Goal: Information Seeking & Learning: Learn about a topic

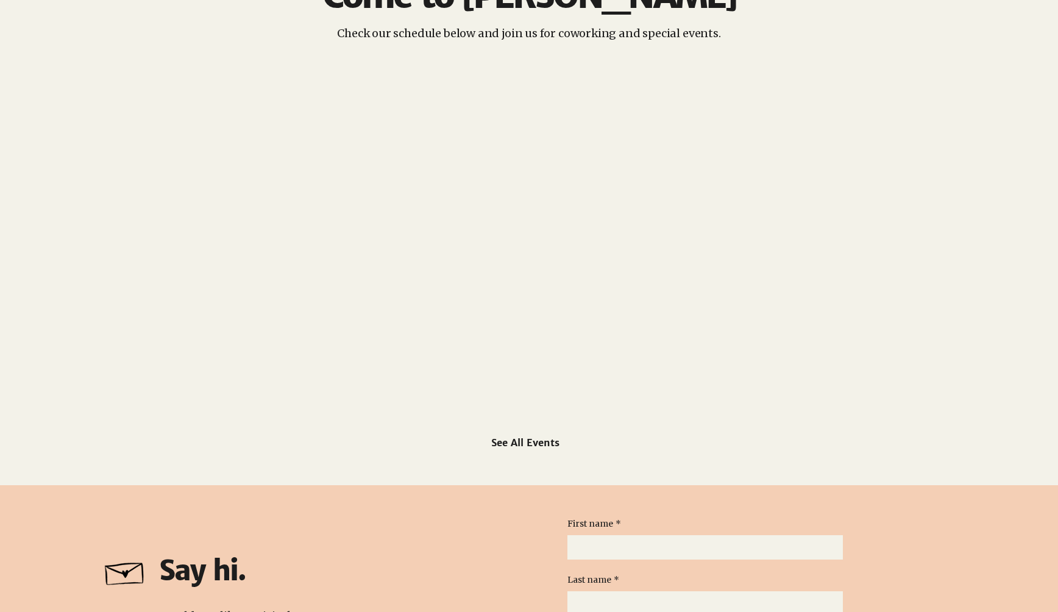
scroll to position [1818, 0]
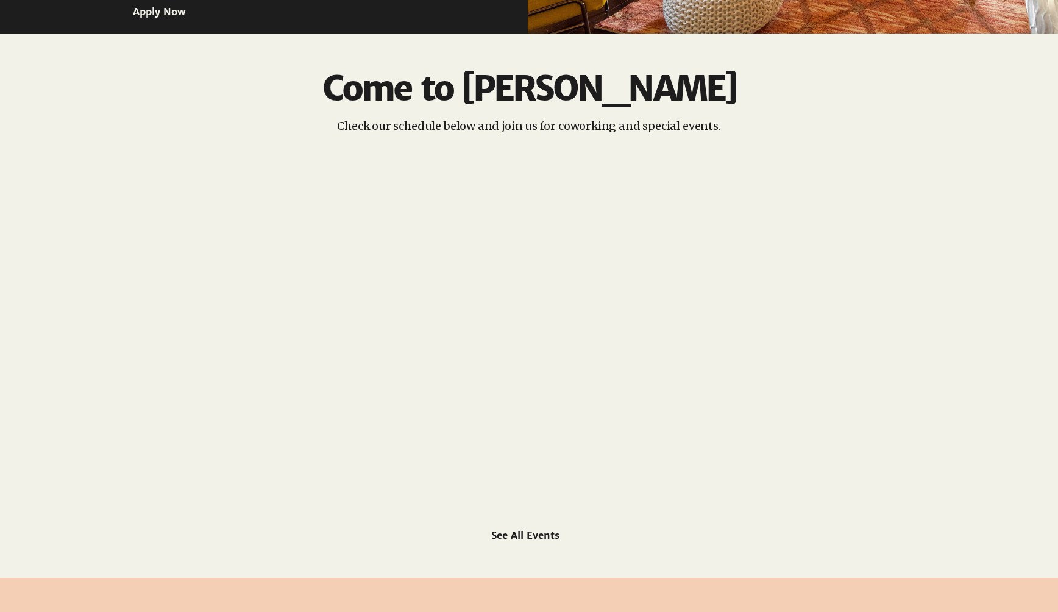
click at [496, 330] on div at bounding box center [528, 326] width 597 height 357
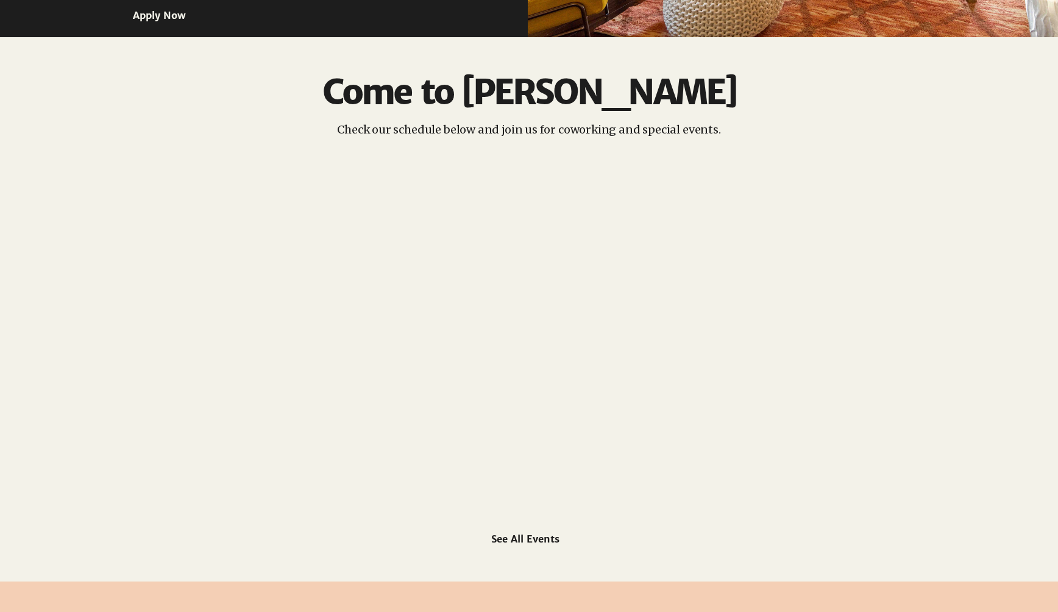
scroll to position [1811, 0]
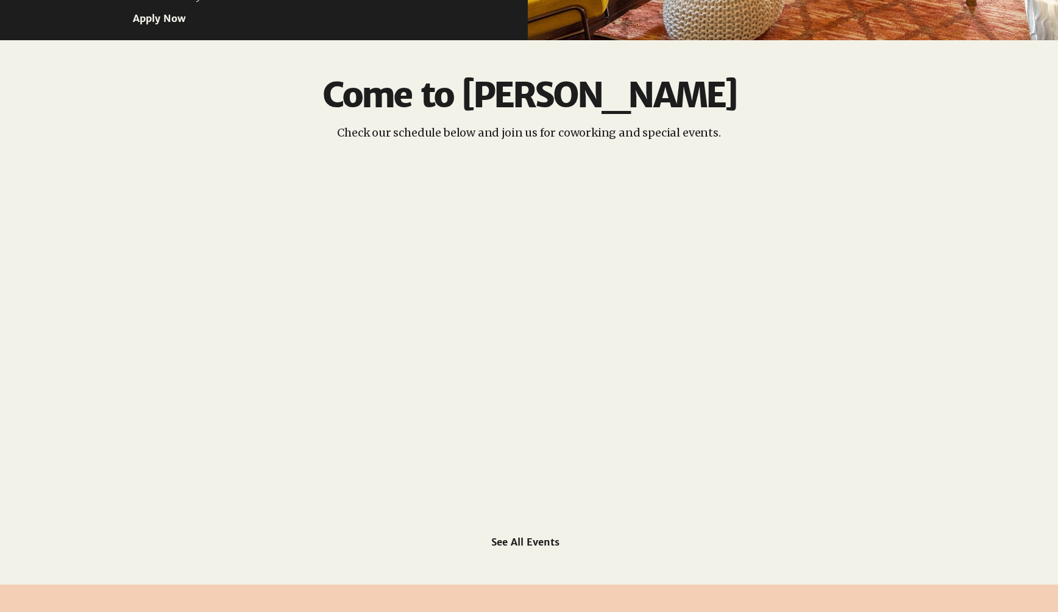
click at [562, 374] on div at bounding box center [528, 333] width 597 height 357
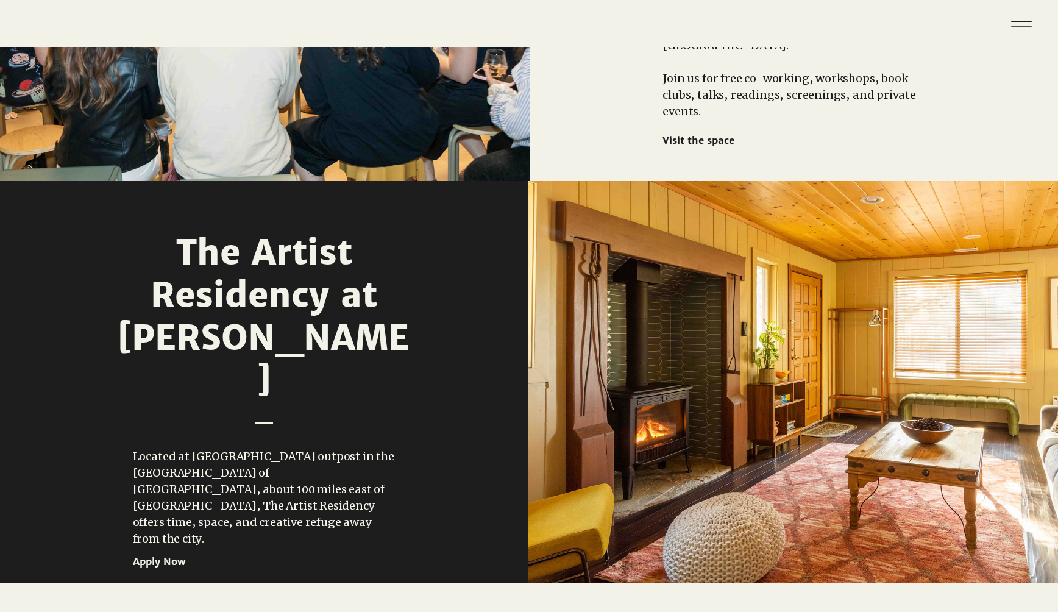
scroll to position [1267, 0]
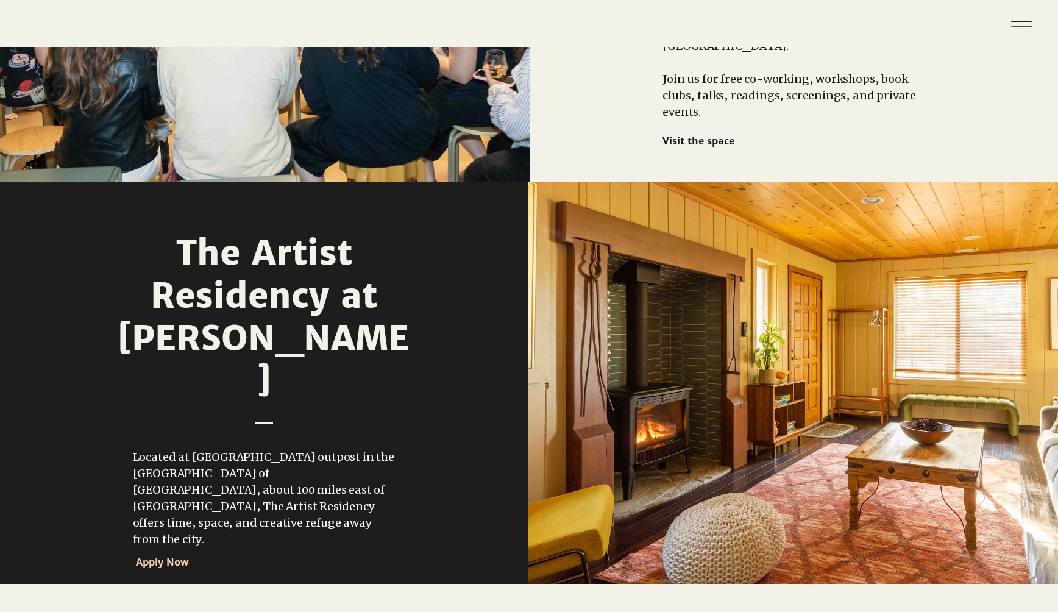
click at [168, 552] on span "Apply Now" at bounding box center [188, 562] width 105 height 20
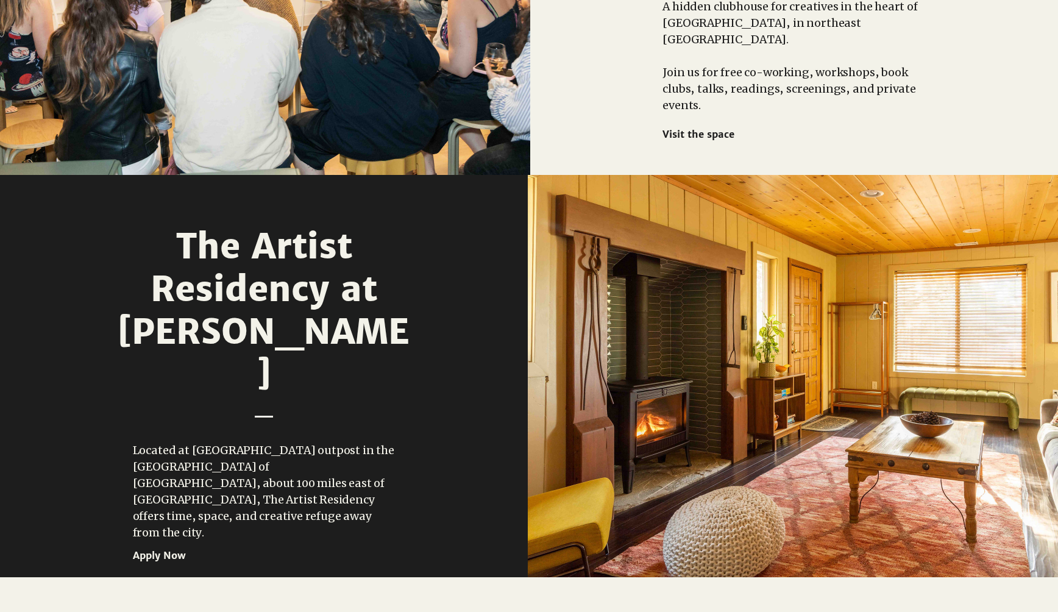
scroll to position [1373, 0]
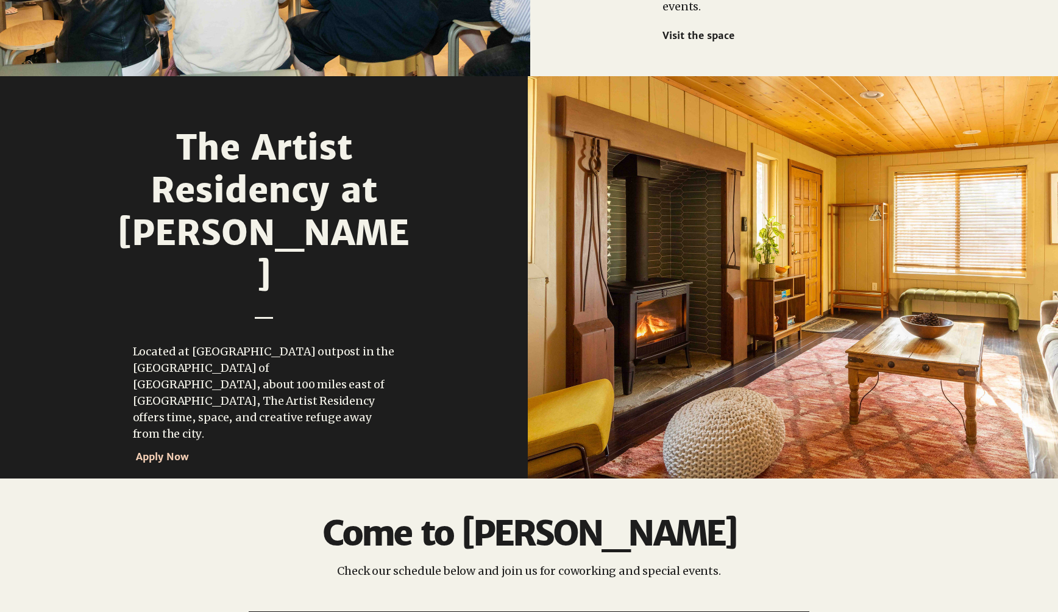
click at [183, 450] on span "Apply Now" at bounding box center [162, 456] width 53 height 12
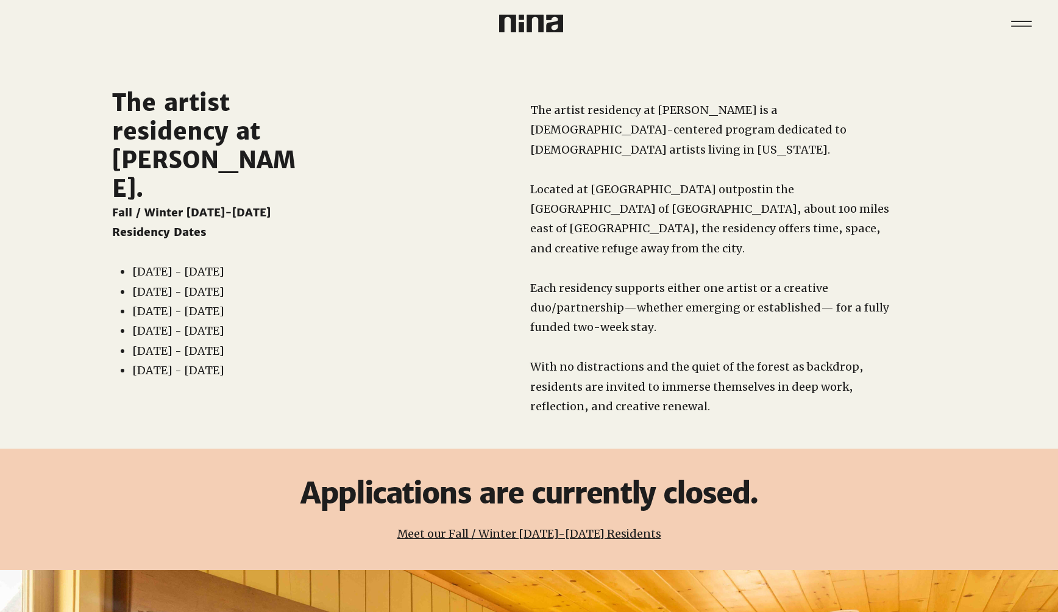
click at [475, 527] on link "Meet our Fall / Winter [DATE]-[DATE] Residents" at bounding box center [529, 534] width 264 height 14
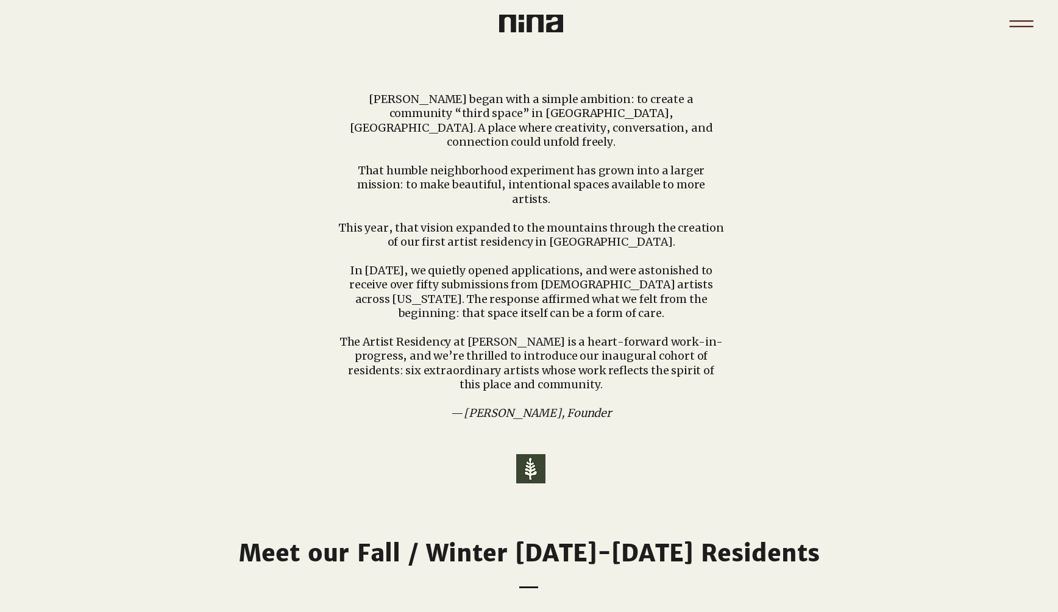
click at [1022, 22] on icon "Menu" at bounding box center [1021, 23] width 43 height 43
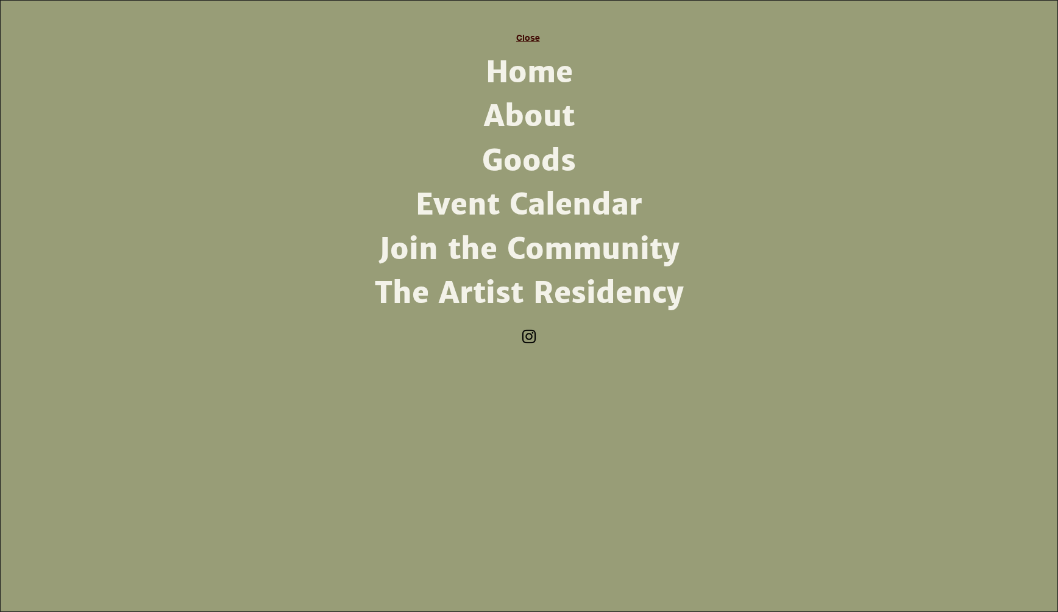
click at [525, 41] on span "Close" at bounding box center [528, 38] width 24 height 10
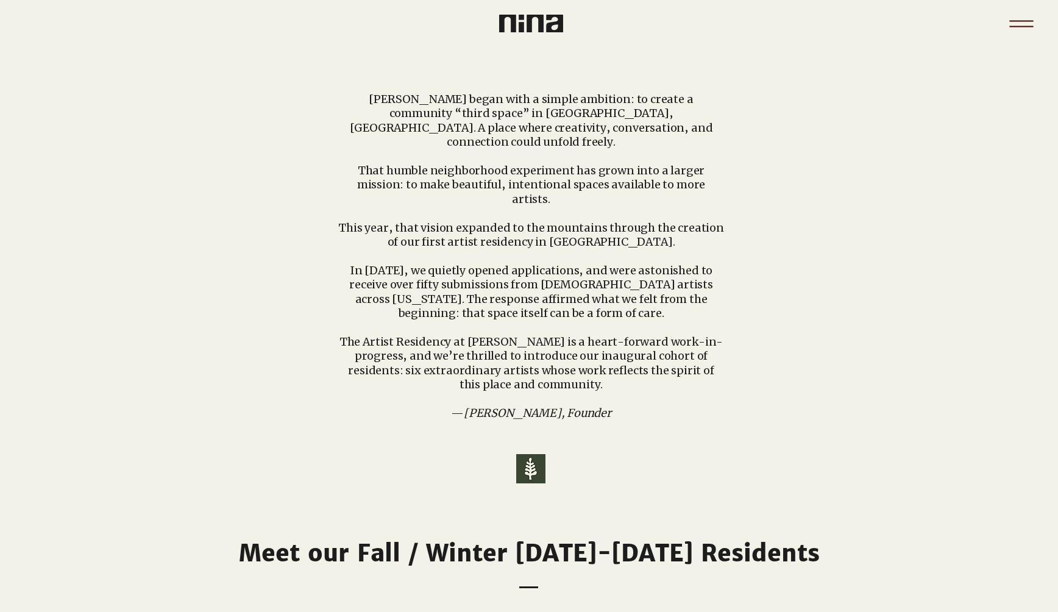
click at [1023, 24] on icon "Menu" at bounding box center [1021, 23] width 43 height 43
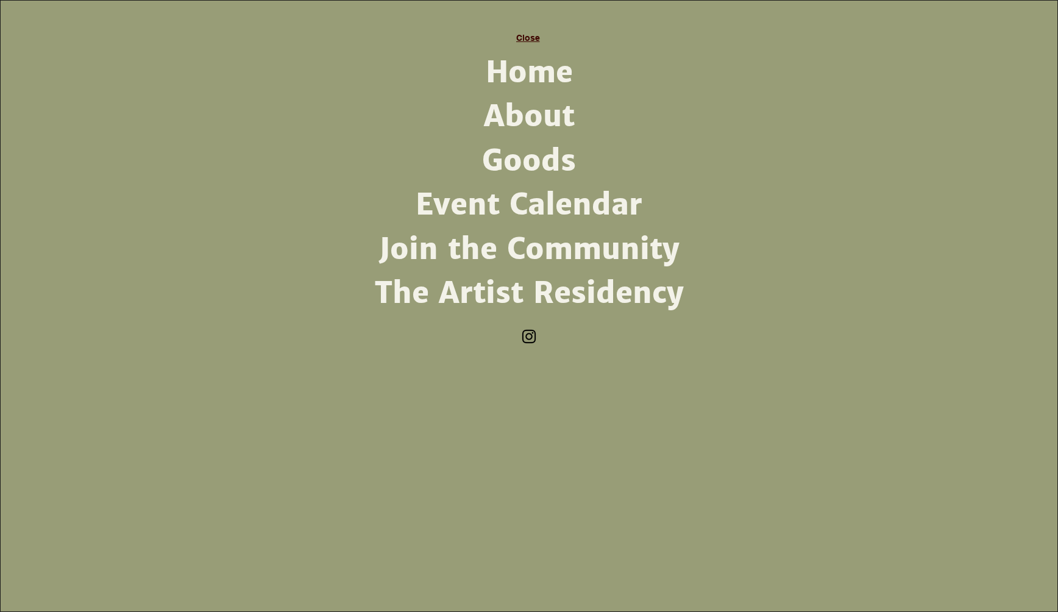
click at [528, 38] on span "Close" at bounding box center [528, 38] width 24 height 10
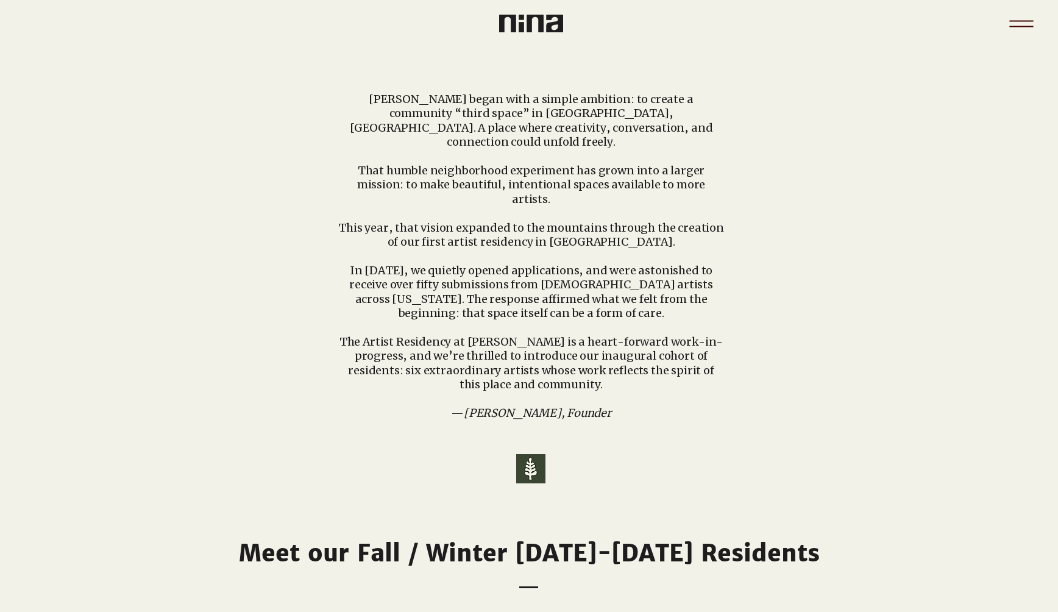
click at [1016, 16] on icon "Menu" at bounding box center [1021, 23] width 43 height 43
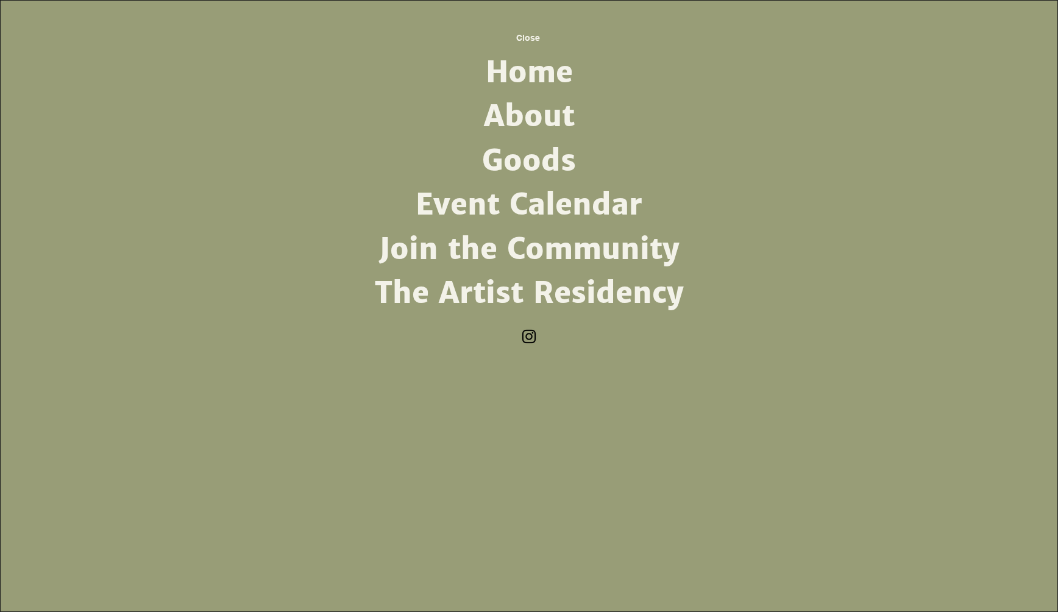
click at [530, 114] on link "About" at bounding box center [529, 116] width 318 height 44
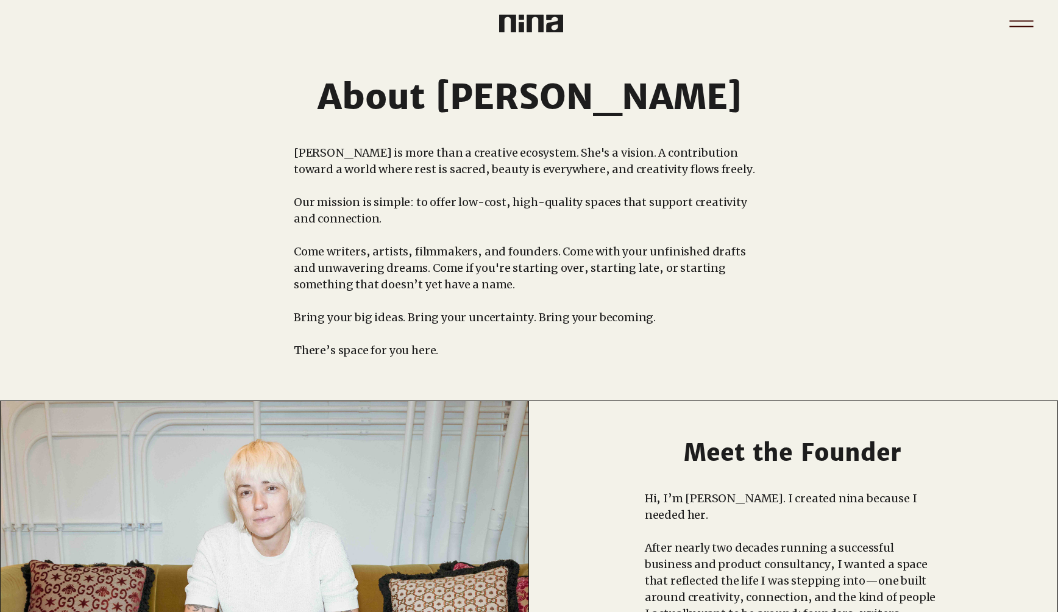
click at [1030, 13] on icon "Menu" at bounding box center [1021, 23] width 43 height 43
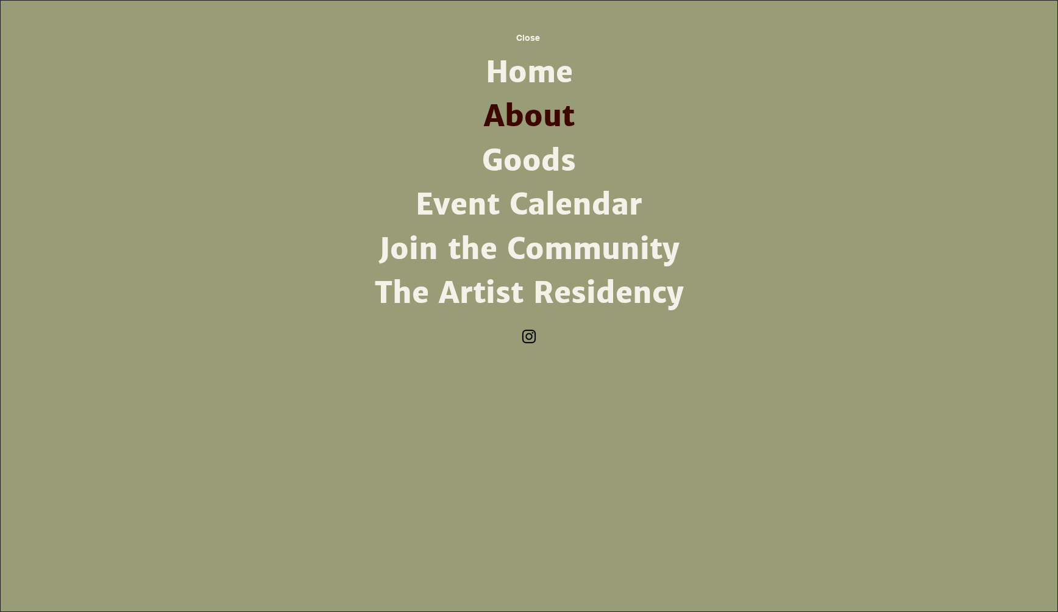
click at [467, 255] on link "Join the Community" at bounding box center [529, 249] width 318 height 44
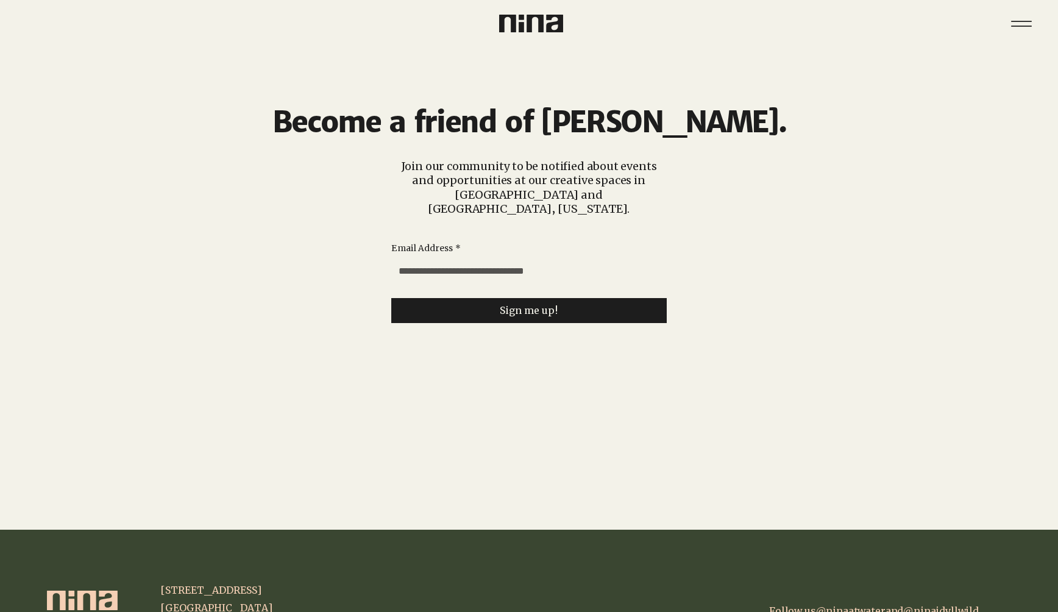
click at [1017, 21] on icon "Menu" at bounding box center [1021, 21] width 21 height 1
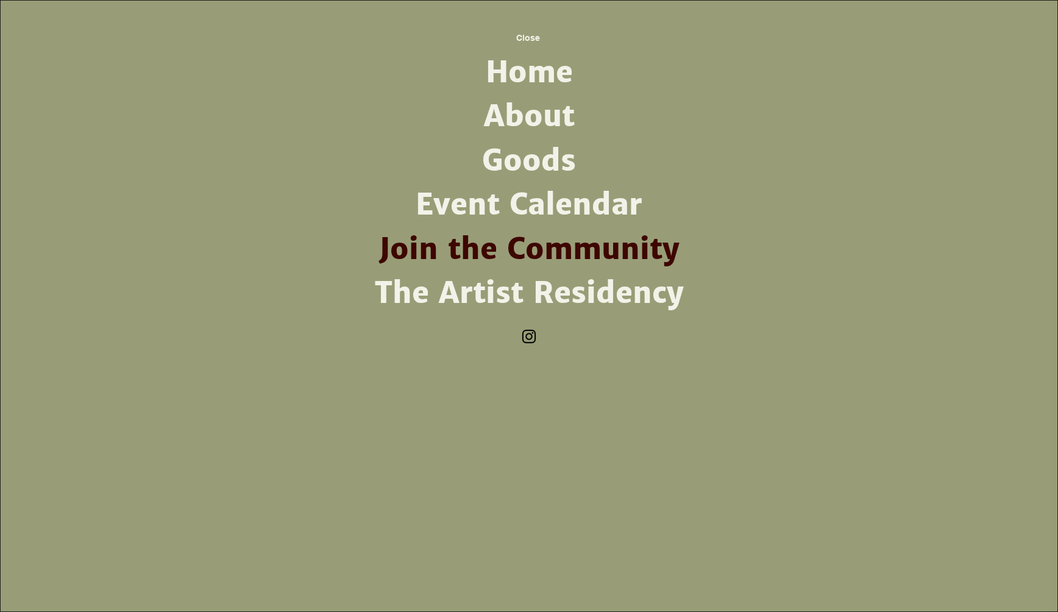
click at [513, 296] on link "The Artist Residency" at bounding box center [529, 293] width 318 height 44
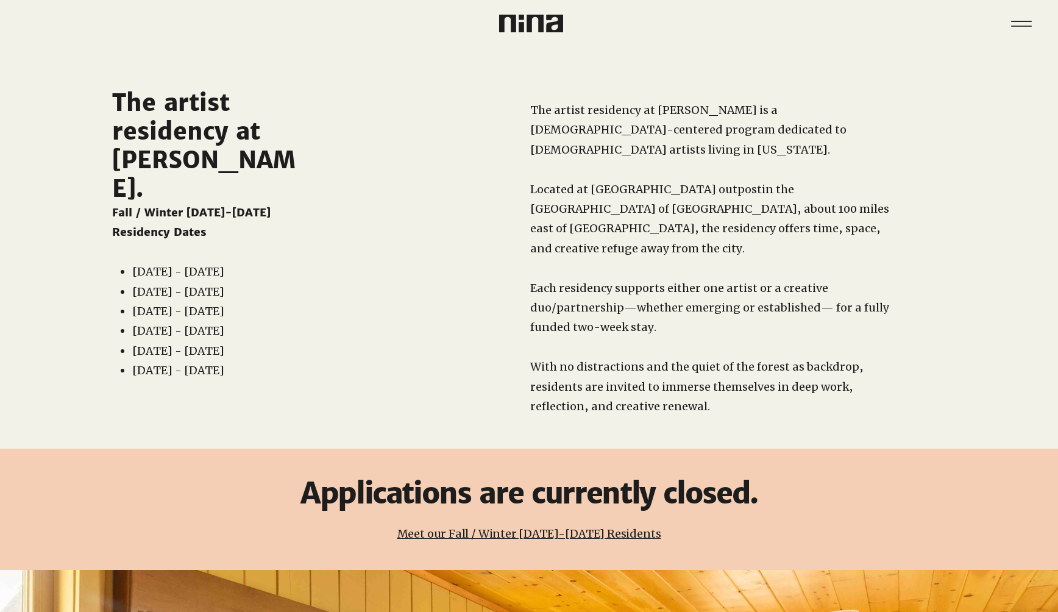
click at [507, 527] on link "Meet our Fall / Winter [DATE]-[DATE] Residents" at bounding box center [529, 534] width 264 height 14
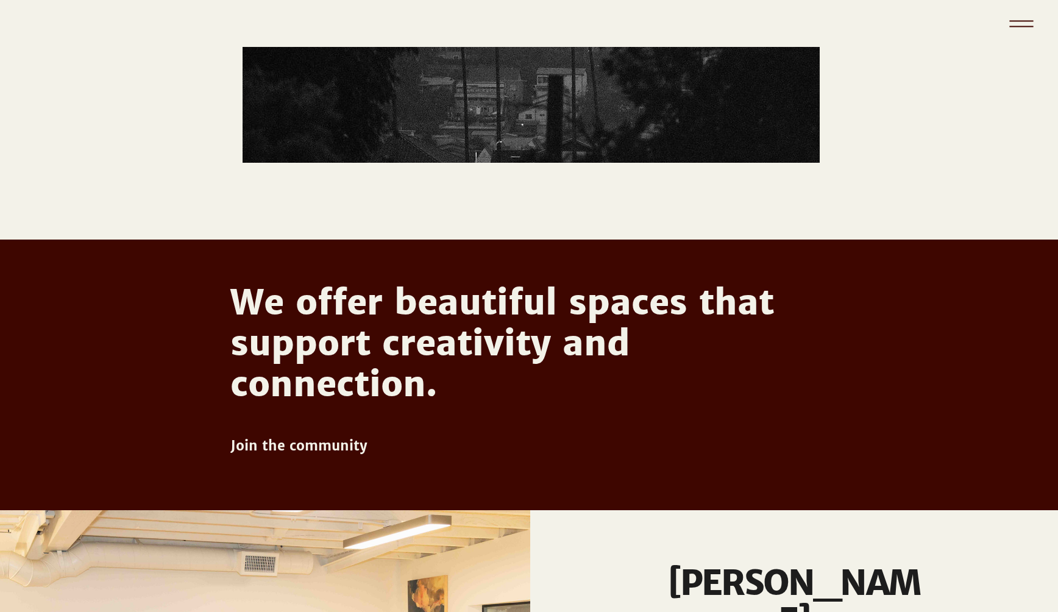
scroll to position [504, 0]
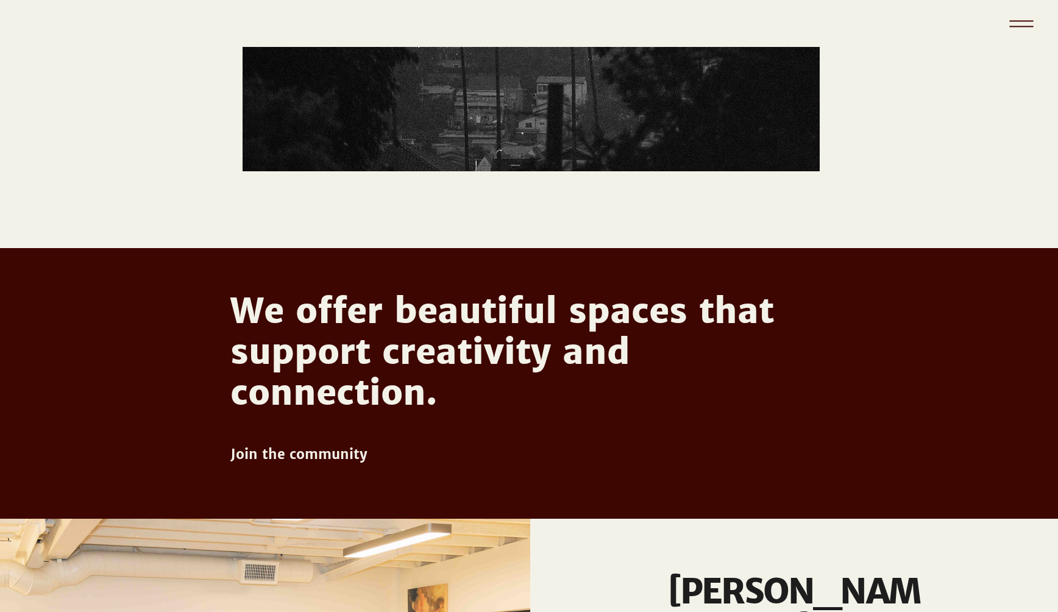
click at [1028, 26] on icon "Menu" at bounding box center [1021, 26] width 24 height 1
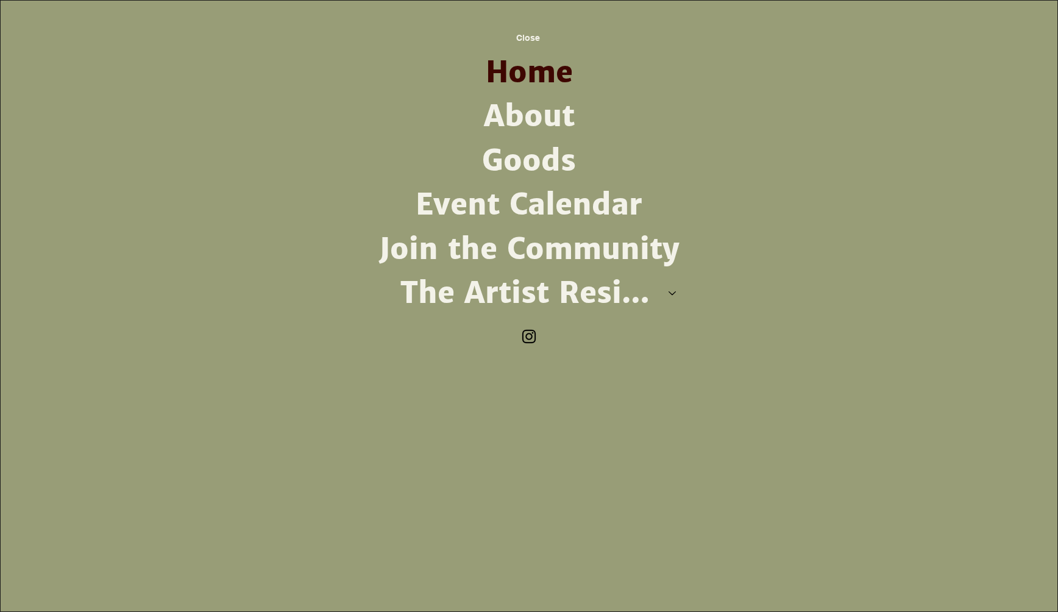
click at [552, 123] on link "About" at bounding box center [529, 116] width 318 height 44
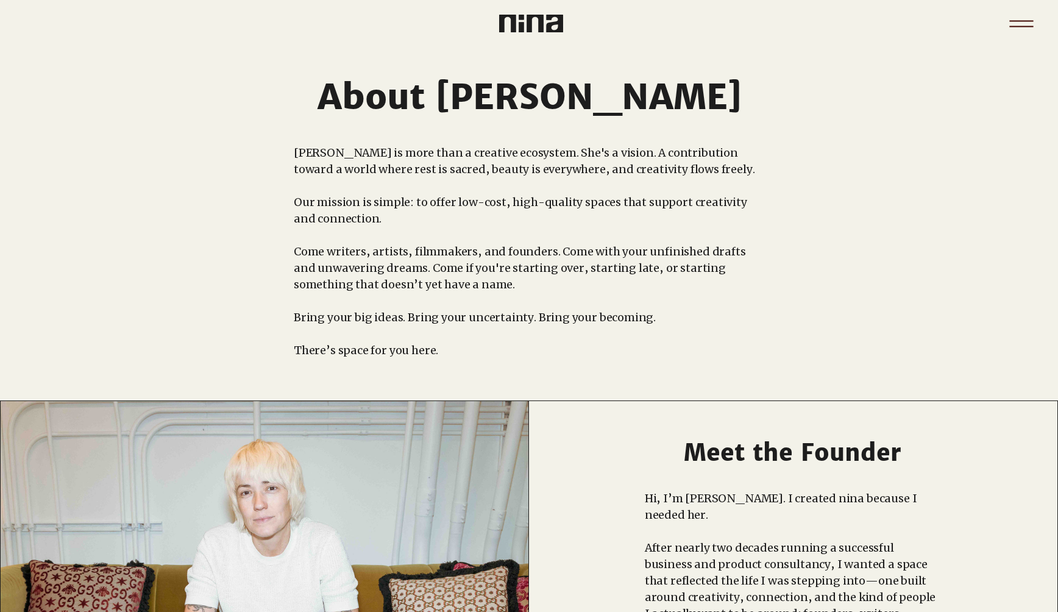
click at [1035, 22] on icon "Menu" at bounding box center [1021, 23] width 43 height 43
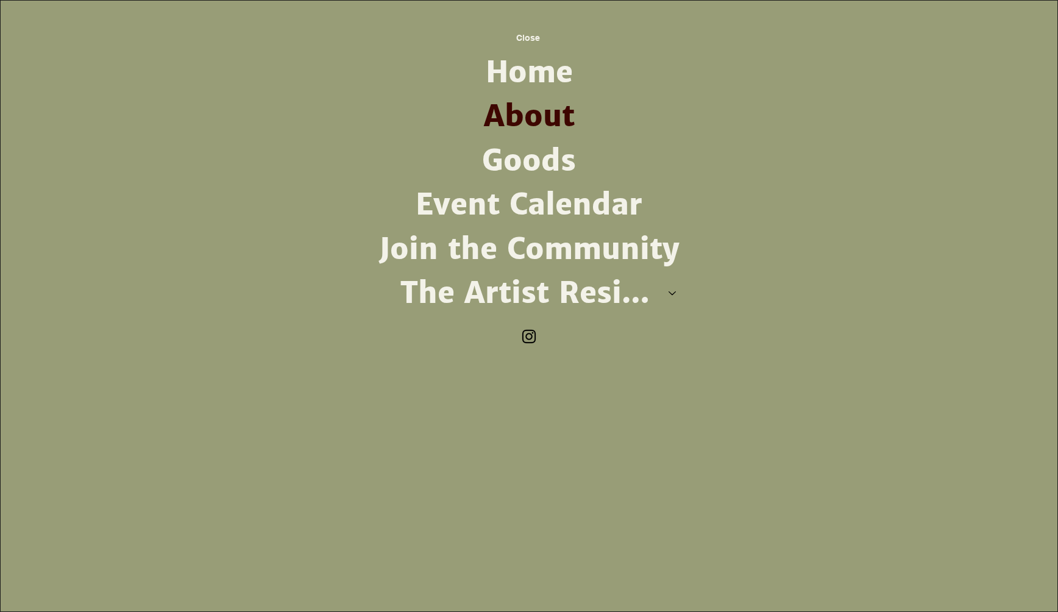
click at [672, 289] on button "The Artist Residency" at bounding box center [673, 293] width 30 height 44
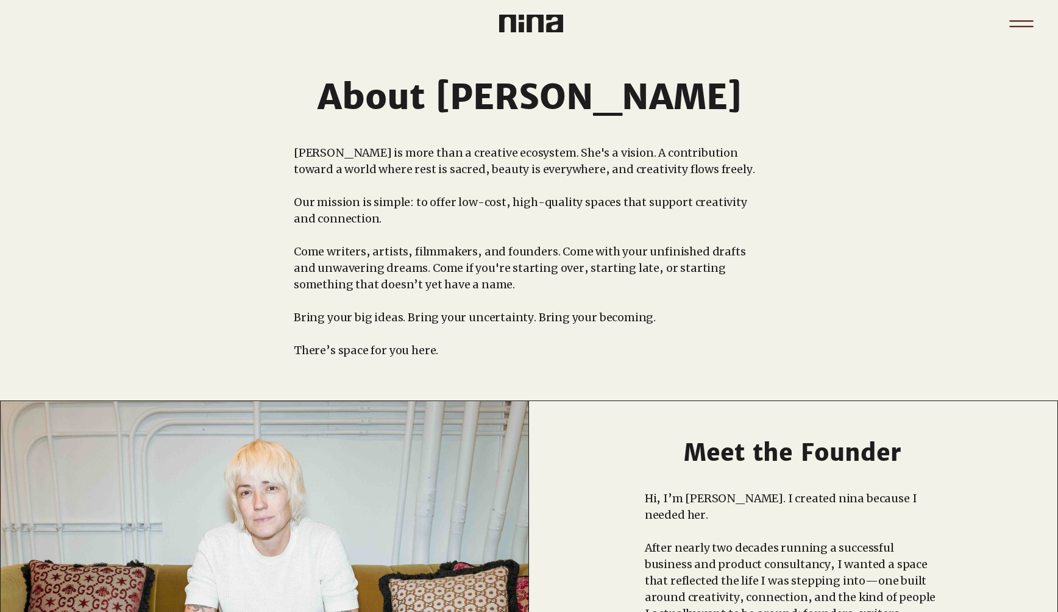
click at [1022, 22] on icon "Menu" at bounding box center [1021, 23] width 43 height 43
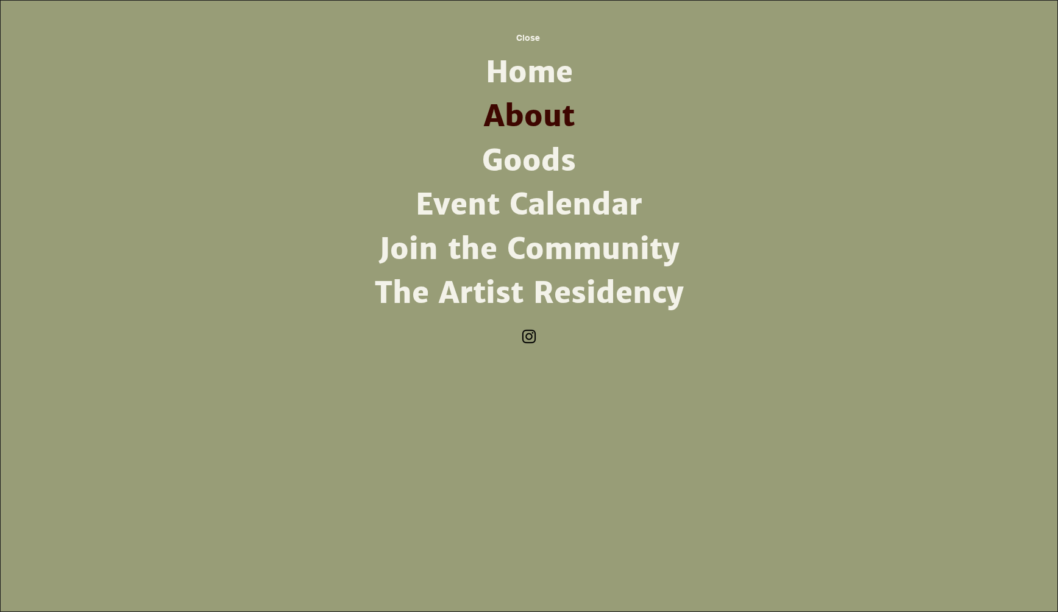
click at [517, 288] on link "The Artist Residency" at bounding box center [529, 293] width 318 height 44
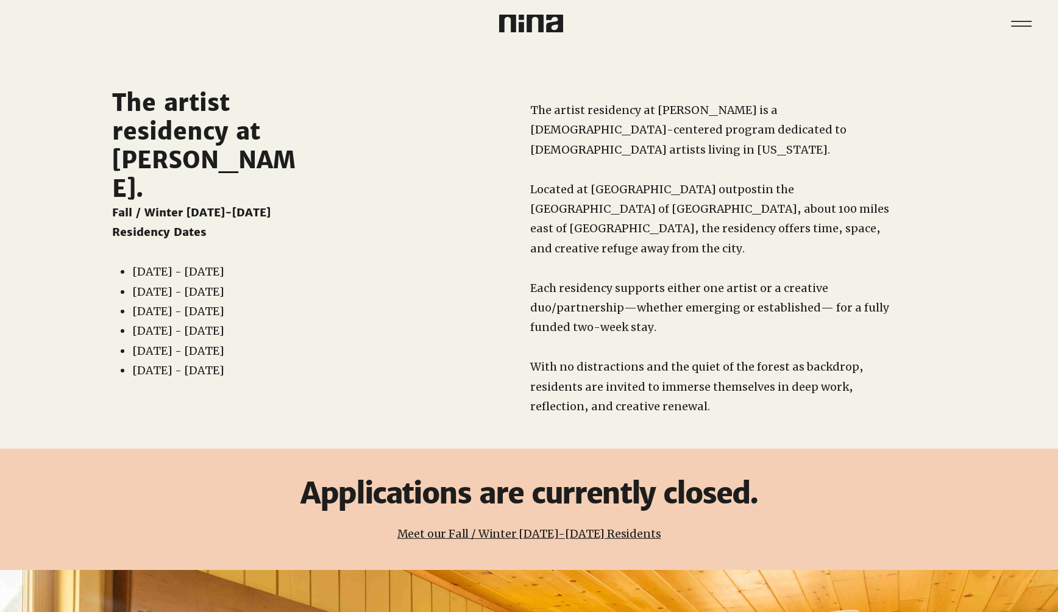
click at [458, 527] on link "Meet our Fall / Winter [DATE]-[DATE] Residents" at bounding box center [529, 534] width 264 height 14
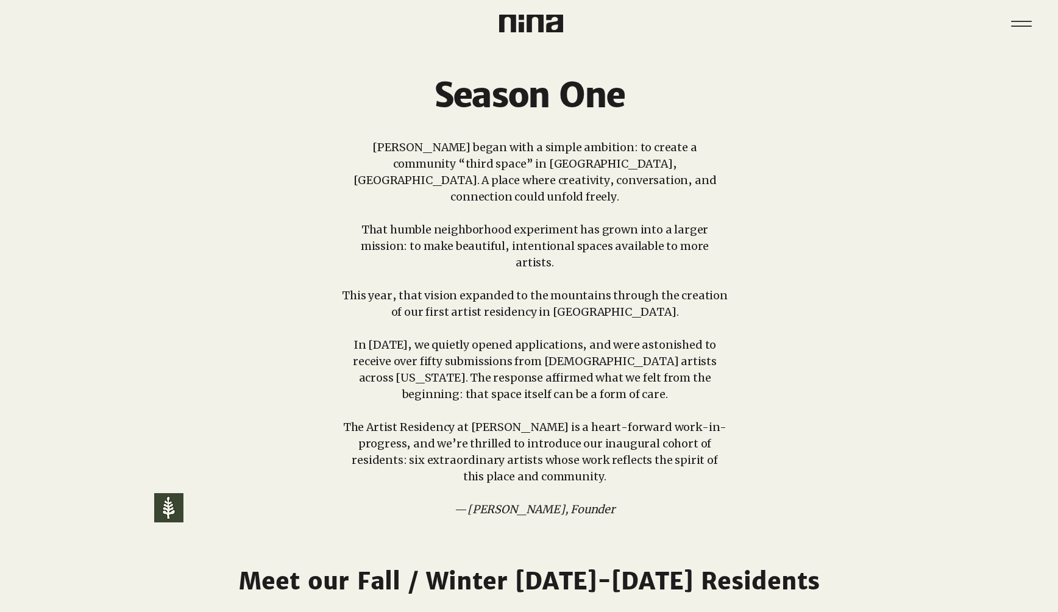
drag, startPoint x: 624, startPoint y: 442, endPoint x: 343, endPoint y: 152, distance: 403.9
click at [343, 152] on div "nina began with a simple ambition: to create a community “third space” in Atwat…" at bounding box center [534, 328] width 387 height 379
copy div "nina began with a simple ambition: to create a community “third space” in Atwat…"
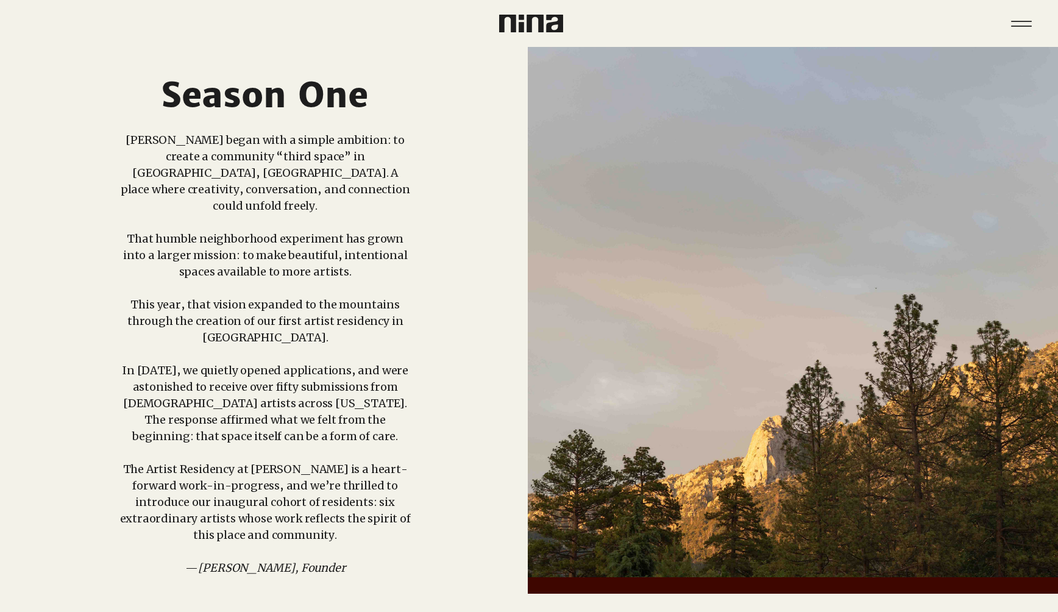
click at [527, 23] on img at bounding box center [531, 24] width 64 height 18
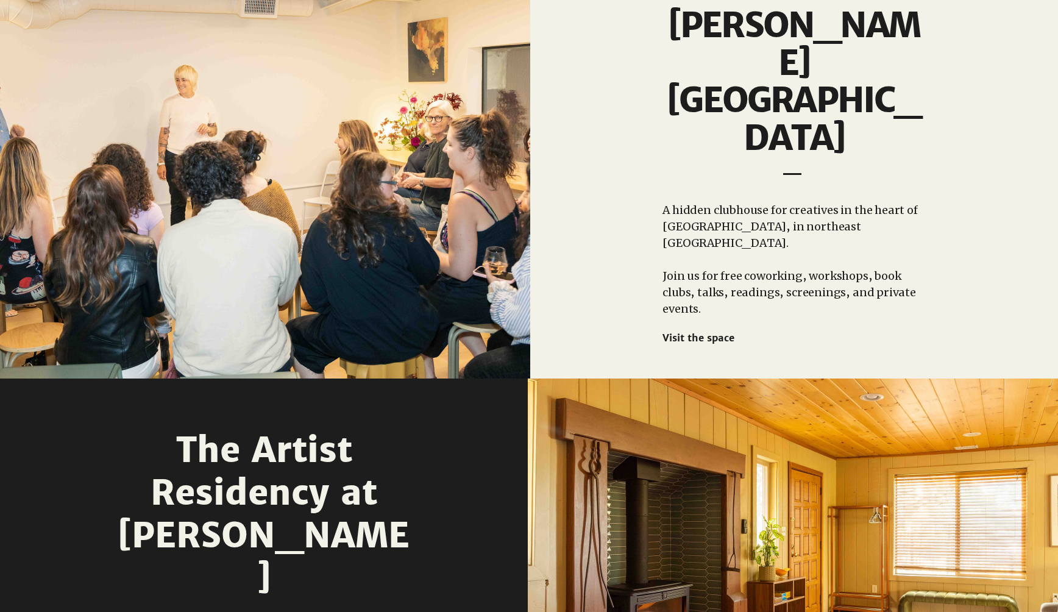
scroll to position [1361, 0]
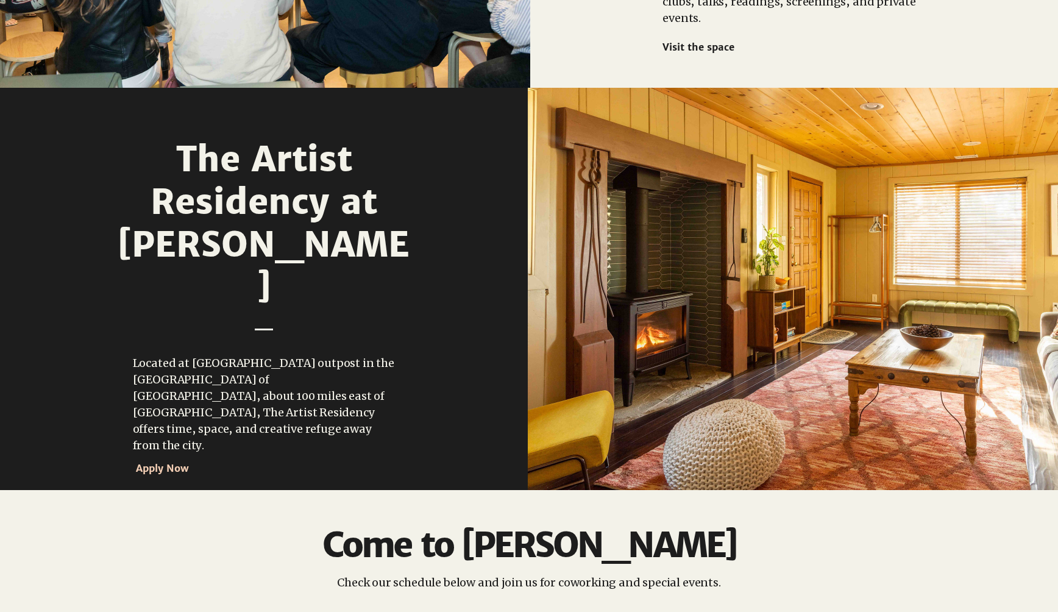
click at [154, 462] on span "Apply Now" at bounding box center [162, 468] width 53 height 12
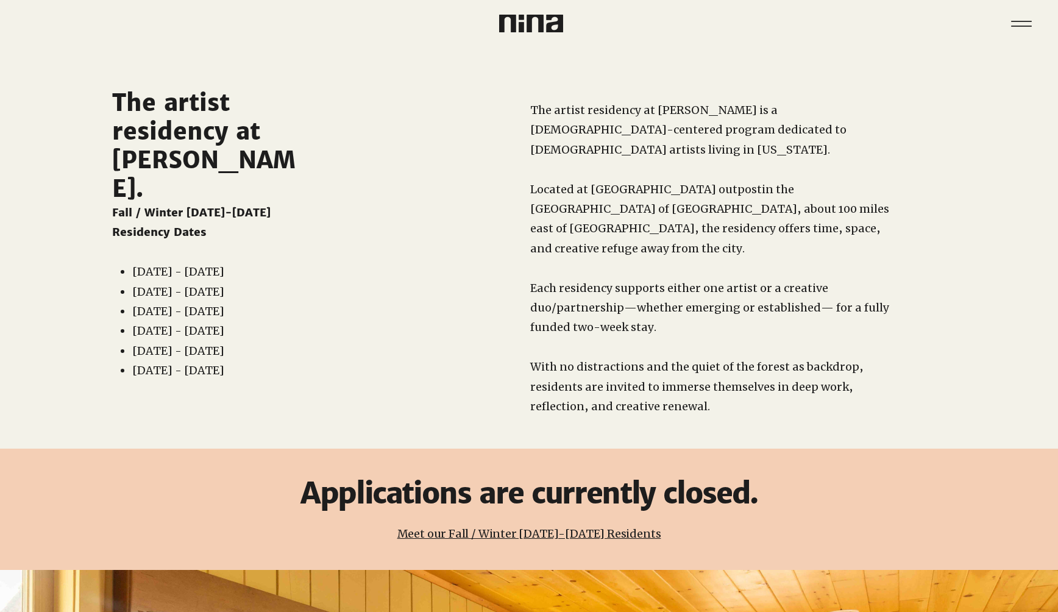
click at [530, 26] on img at bounding box center [531, 24] width 64 height 18
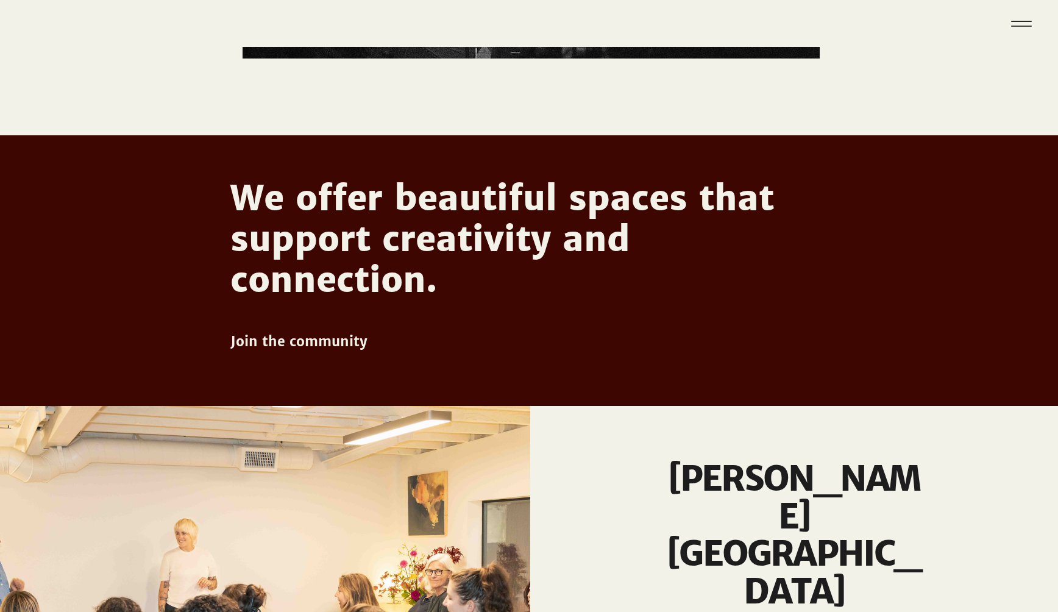
scroll to position [616, 0]
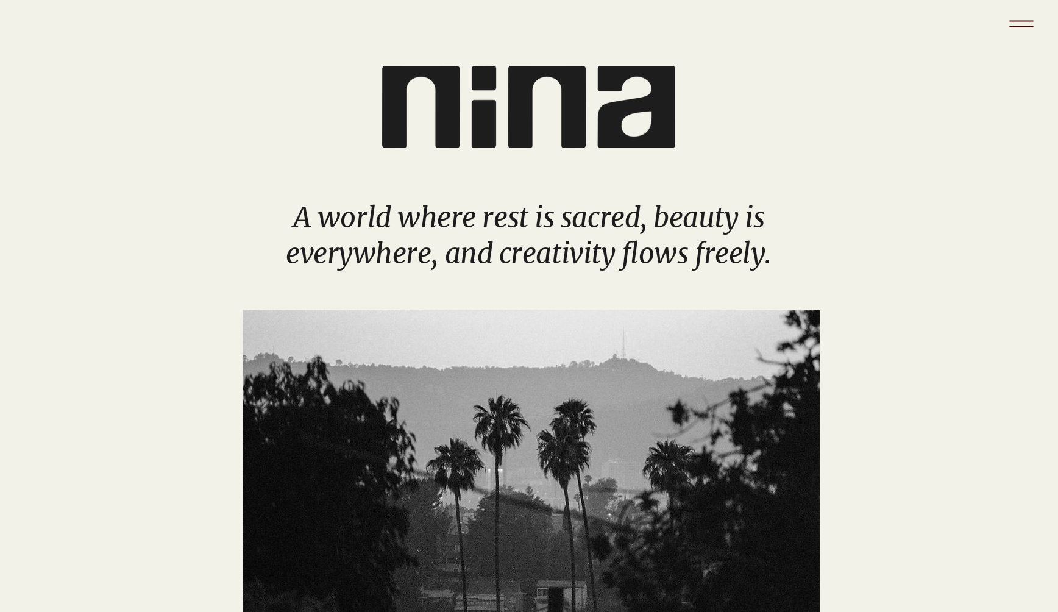
click at [1015, 21] on icon "Menu" at bounding box center [1021, 23] width 43 height 43
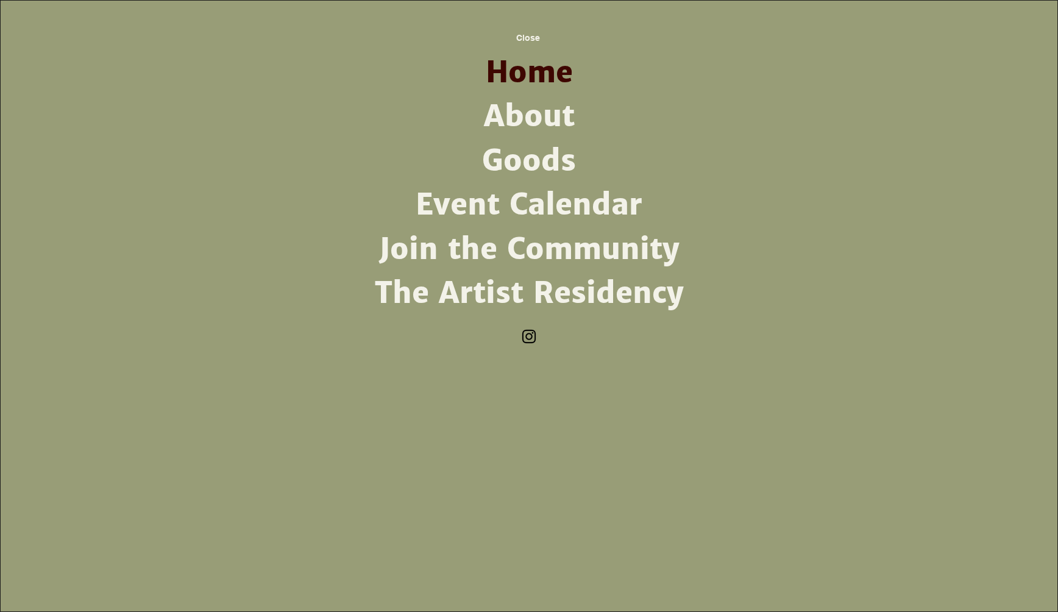
click at [496, 289] on link "The Artist Residency" at bounding box center [529, 293] width 318 height 44
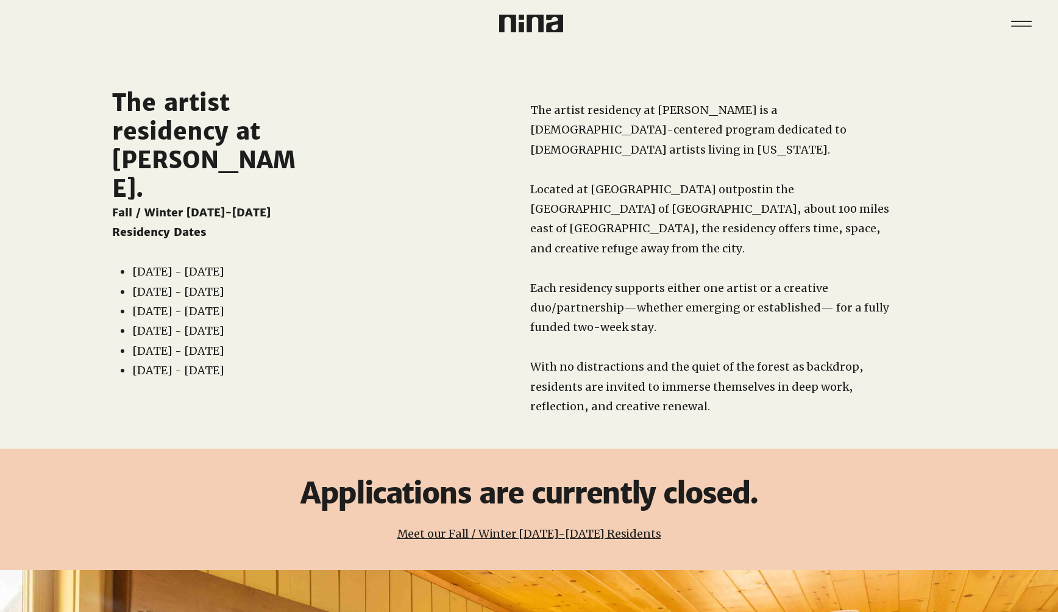
scroll to position [50, 0]
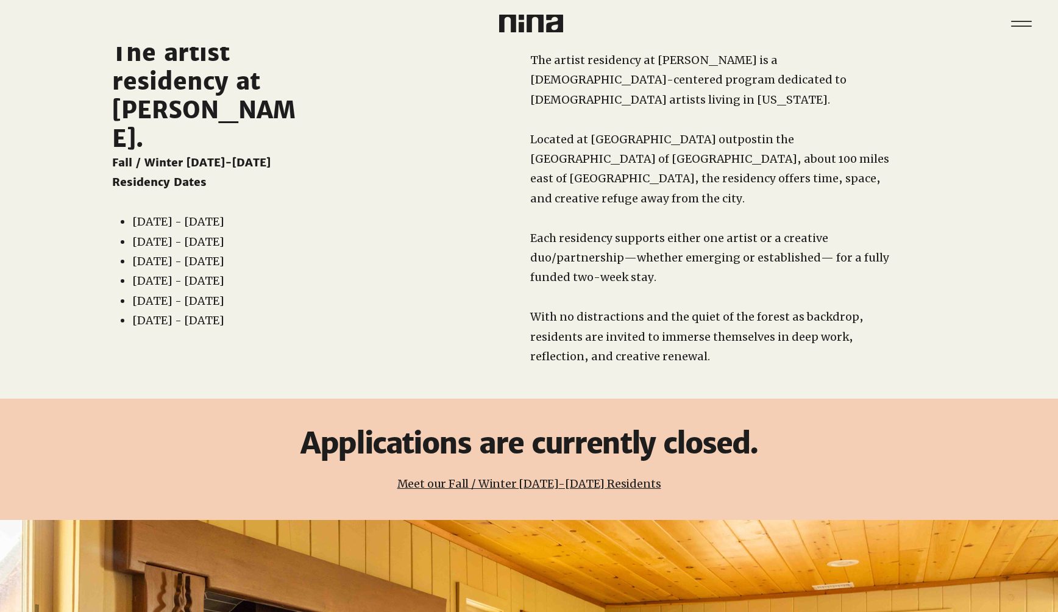
click at [449, 477] on link "Meet our Fall / Winter [DATE]-[DATE] Residents" at bounding box center [529, 484] width 264 height 14
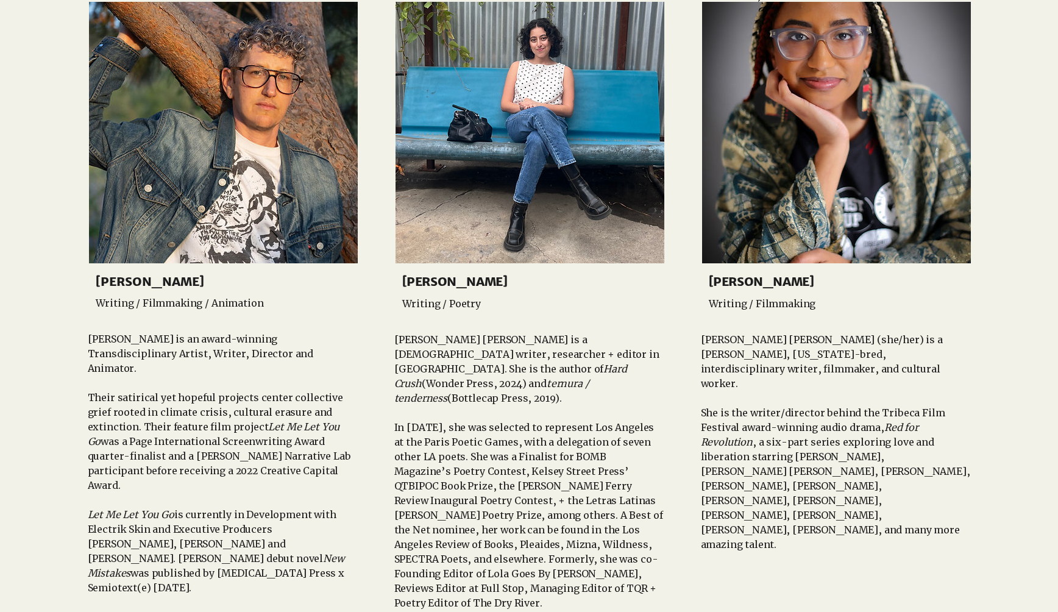
scroll to position [1668, 0]
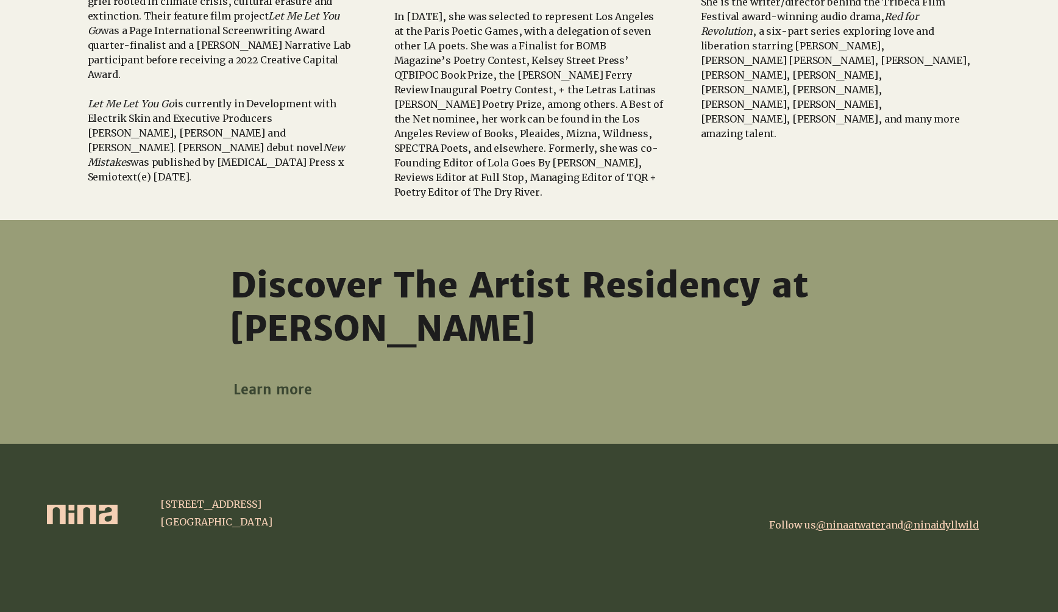
click at [283, 381] on span "Learn more" at bounding box center [272, 389] width 79 height 17
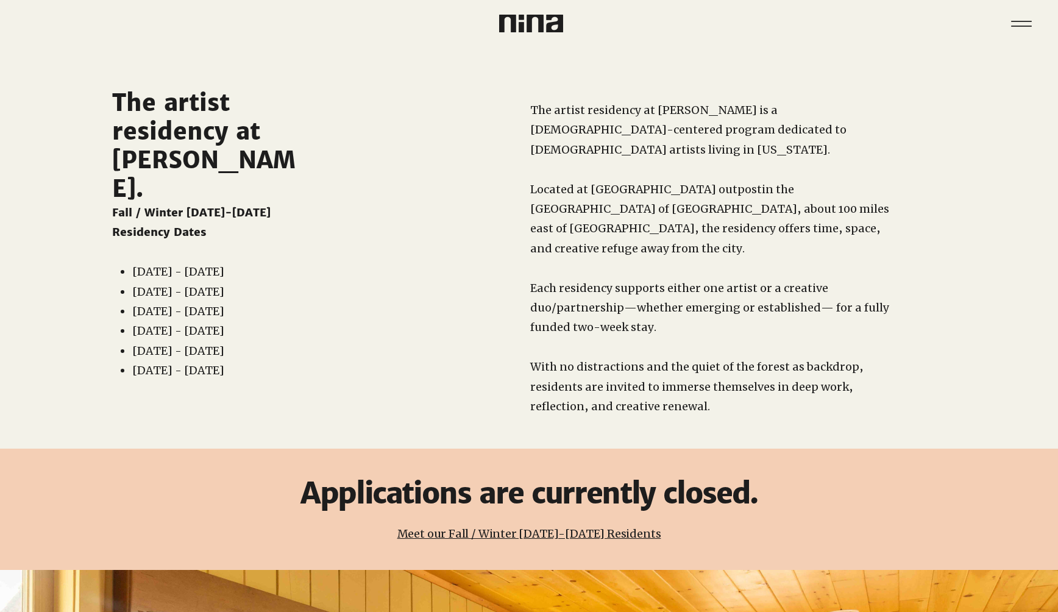
click at [468, 527] on link "Meet our Fall / Winter [DATE]-[DATE] Residents" at bounding box center [529, 534] width 264 height 14
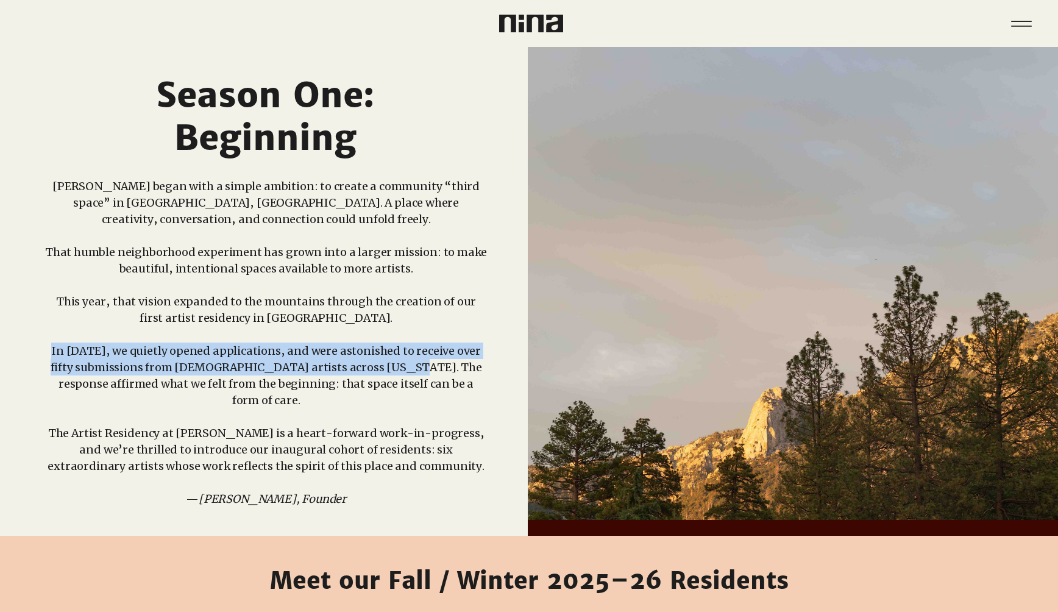
drag, startPoint x: 388, startPoint y: 366, endPoint x: 45, endPoint y: 349, distance: 343.0
click at [45, 349] on p "In [DATE], we quietly opened applications, and were astonished to receive over …" at bounding box center [266, 376] width 443 height 66
copy p "In September 2025, we quietly opened applications, and were astonished to recei…"
